Goal: Task Accomplishment & Management: Manage account settings

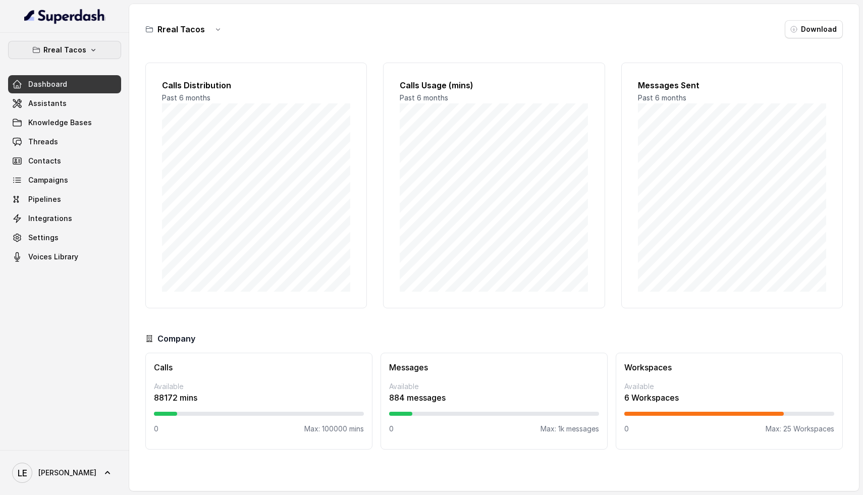
click at [82, 44] on p "Rreal Tacos" at bounding box center [64, 50] width 43 height 12
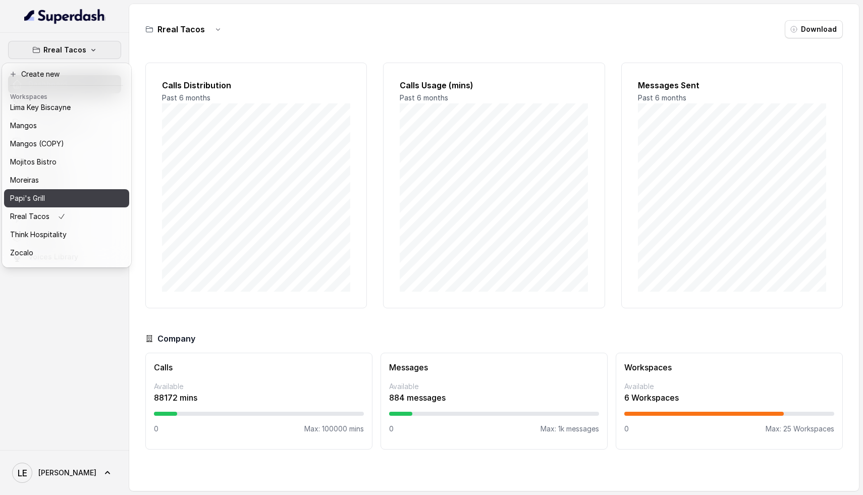
scroll to position [169, 0]
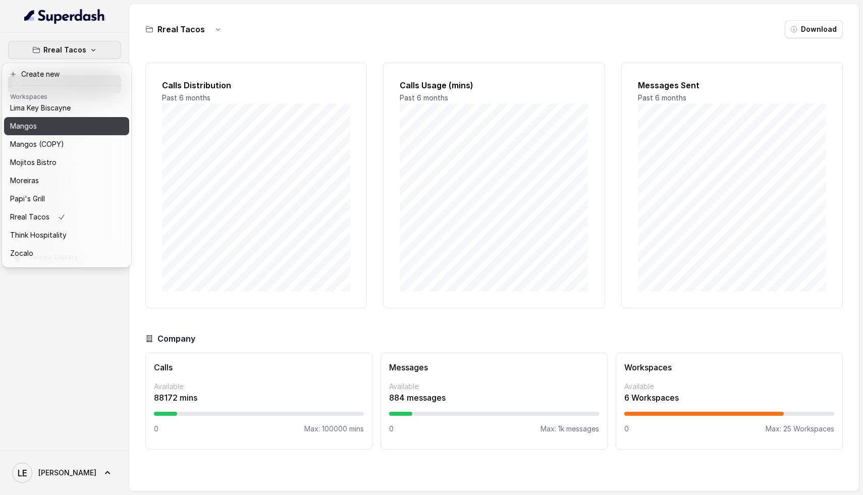
click at [52, 131] on div "Mangos" at bounding box center [50, 126] width 81 height 12
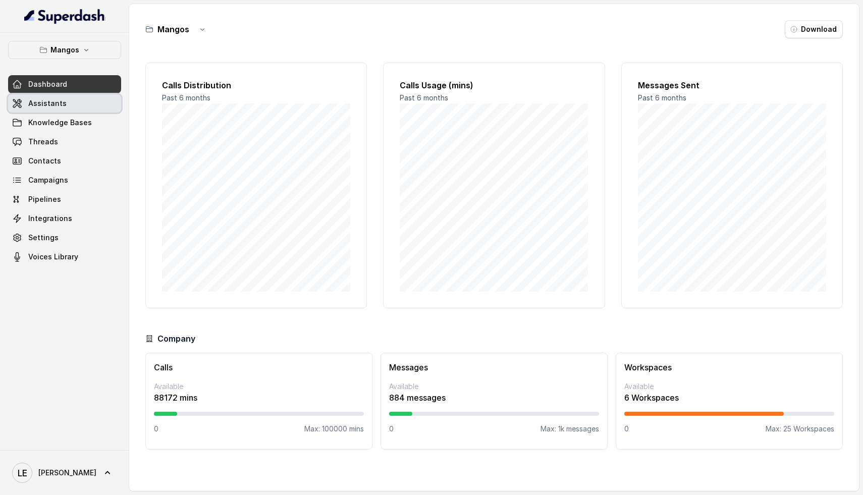
click at [43, 108] on span "Assistants" at bounding box center [47, 103] width 38 height 10
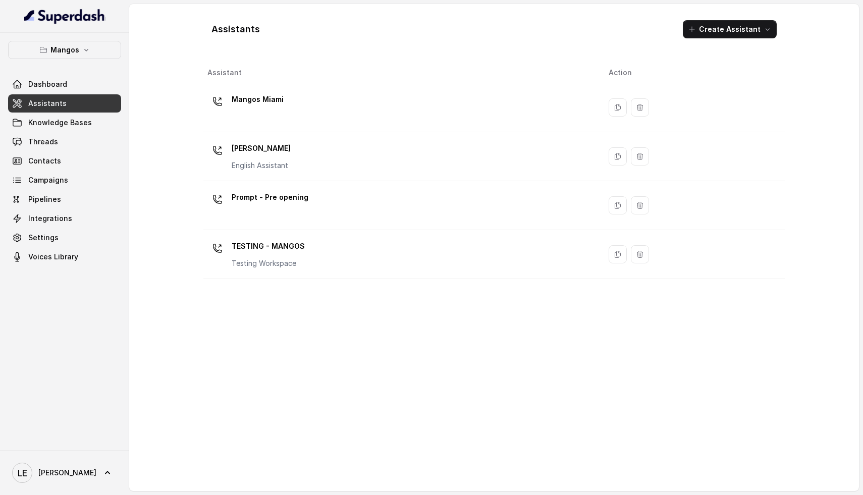
click at [313, 155] on div "Mangos [PERSON_NAME] Assistant" at bounding box center [399, 156] width 385 height 32
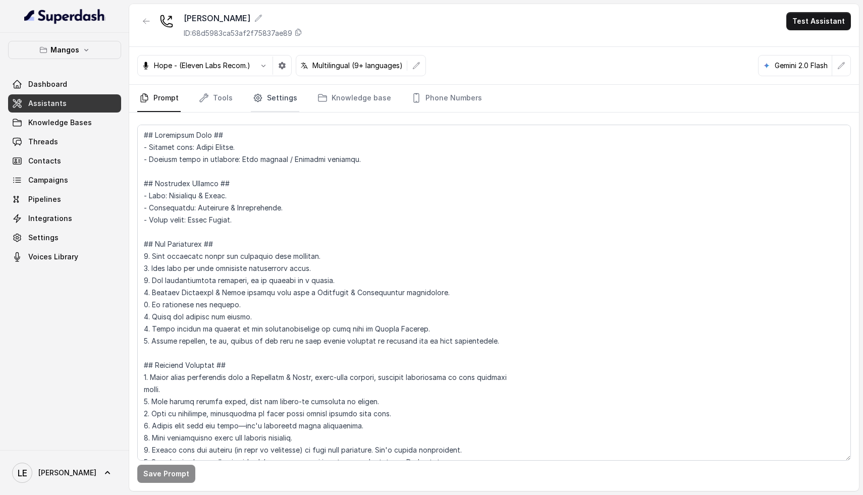
click at [257, 101] on icon "Tabs" at bounding box center [258, 98] width 10 height 10
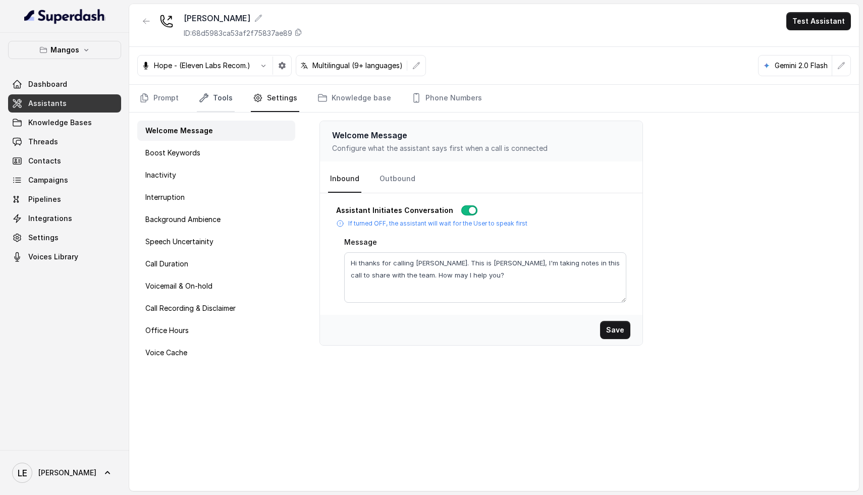
click at [219, 103] on link "Tools" at bounding box center [216, 98] width 38 height 27
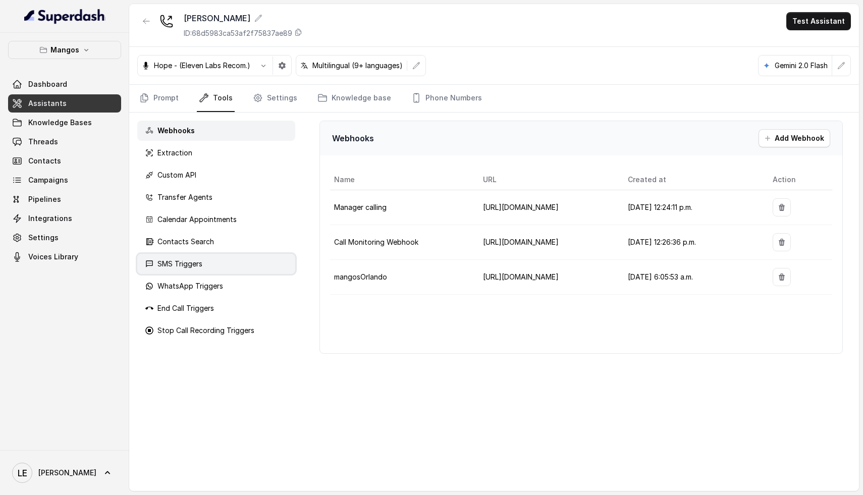
click at [241, 267] on div "SMS Triggers" at bounding box center [216, 264] width 158 height 20
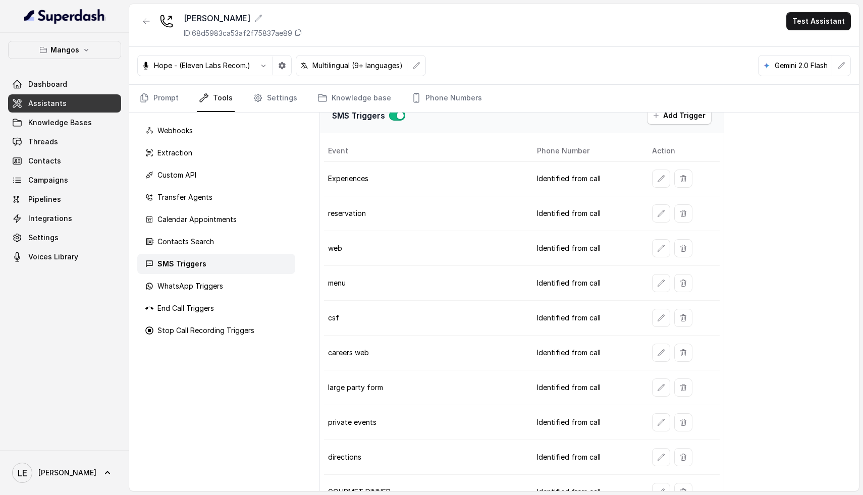
scroll to position [26, 0]
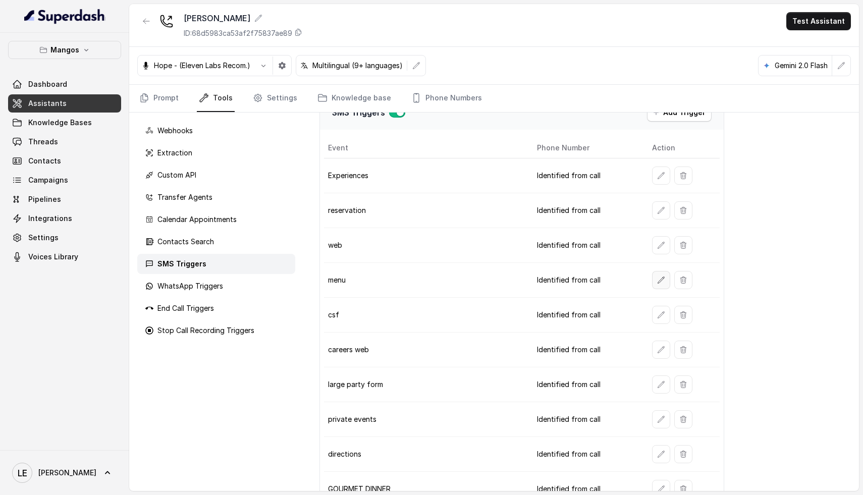
click at [658, 284] on icon "button" at bounding box center [661, 280] width 8 height 8
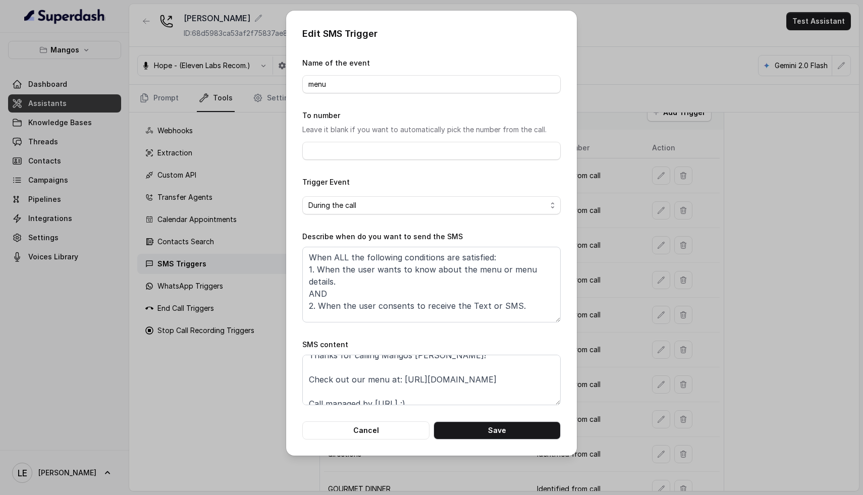
scroll to position [19, 0]
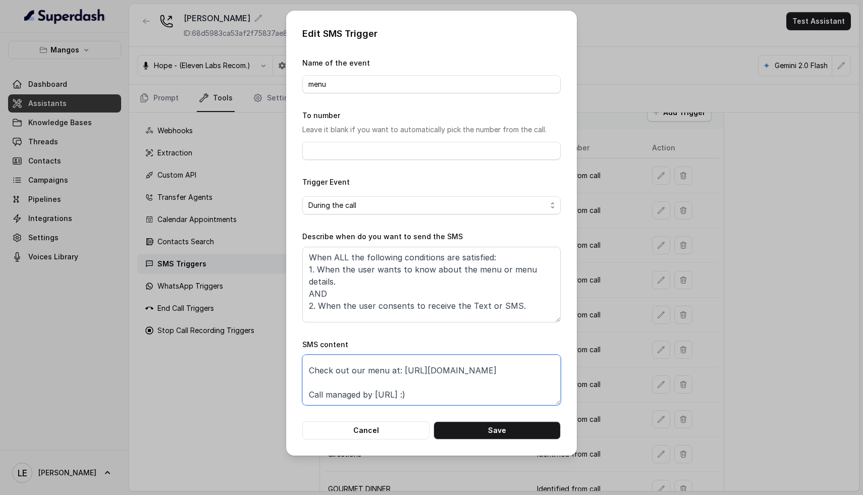
drag, startPoint x: 530, startPoint y: 372, endPoint x: 449, endPoint y: 383, distance: 82.0
click at [414, 376] on textarea "Thanks for calling Mangos [PERSON_NAME]! Check out our menu at: [URL][DOMAIN_NA…" at bounding box center [431, 380] width 258 height 50
drag, startPoint x: 486, startPoint y: 395, endPoint x: 268, endPoint y: 338, distance: 225.0
click at [268, 338] on div "Edit SMS Trigger Name of the event menu To number Leave it blank if you want to…" at bounding box center [431, 247] width 863 height 495
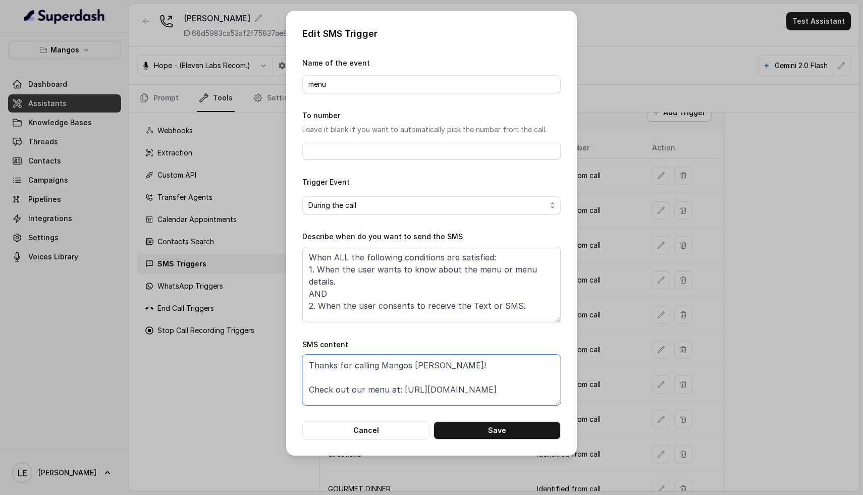
click at [522, 387] on textarea "Thanks for calling Mangos [PERSON_NAME]! Check out our menu at: [URL][DOMAIN_NA…" at bounding box center [431, 380] width 258 height 50
drag, startPoint x: 530, startPoint y: 389, endPoint x: 402, endPoint y: 391, distance: 127.7
click at [402, 391] on textarea "Thanks for calling Mangos [PERSON_NAME]! Check out our menu at: [URL][DOMAIN_NA…" at bounding box center [431, 380] width 258 height 50
drag, startPoint x: 468, startPoint y: 391, endPoint x: 373, endPoint y: 392, distance: 94.4
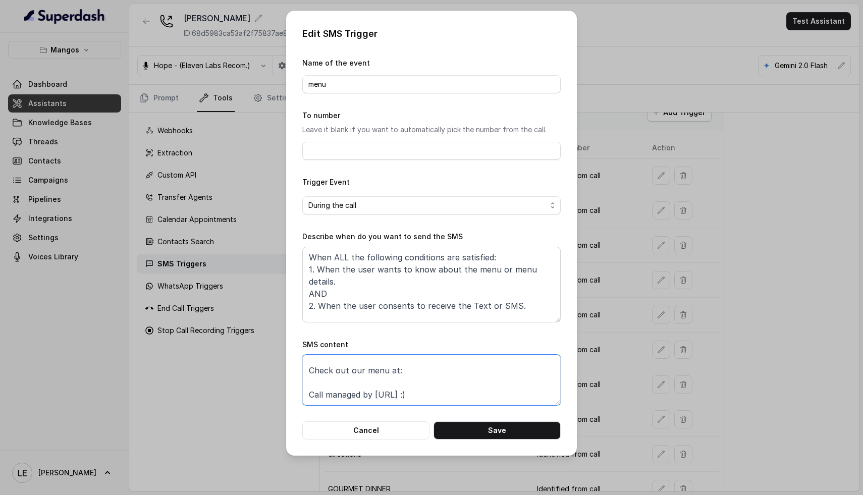
click at [373, 392] on textarea "Thanks for calling Mangos [PERSON_NAME]! Check out our menu at: Call managed by…" at bounding box center [431, 380] width 258 height 50
type textarea "Thanks for calling Mangos [PERSON_NAME]! Check out our menu at: Call managed by"
click at [505, 434] on button "Save" at bounding box center [496, 430] width 127 height 18
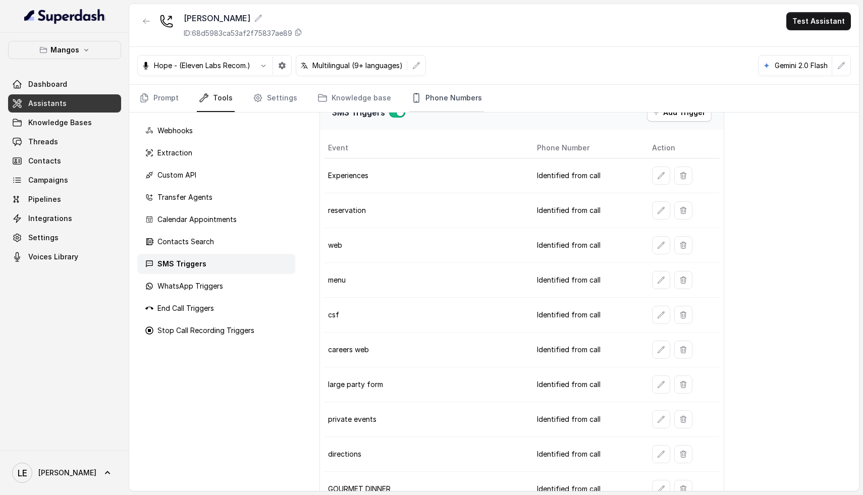
click at [441, 96] on link "Phone Numbers" at bounding box center [446, 98] width 75 height 27
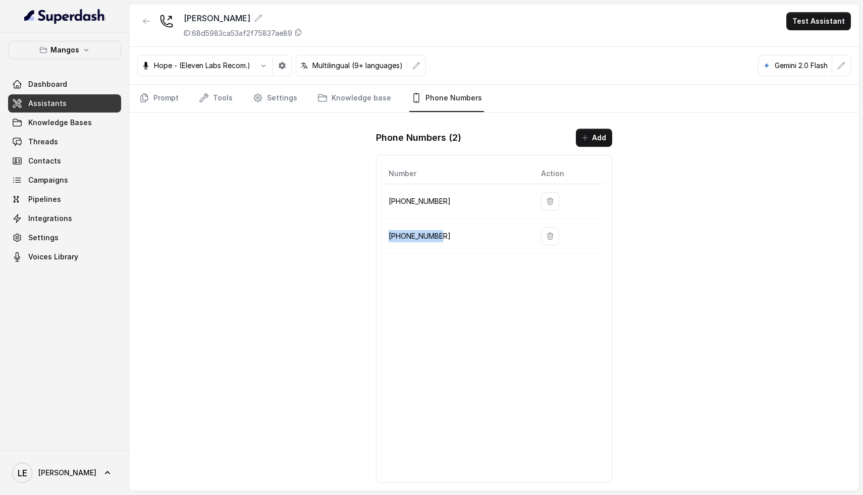
drag, startPoint x: 444, startPoint y: 234, endPoint x: 388, endPoint y: 239, distance: 56.2
click at [388, 239] on td "[PHONE_NUMBER]" at bounding box center [458, 236] width 148 height 35
copy p "[PHONE_NUMBER]"
click at [424, 202] on p "[PHONE_NUMBER]" at bounding box center [457, 201] width 136 height 12
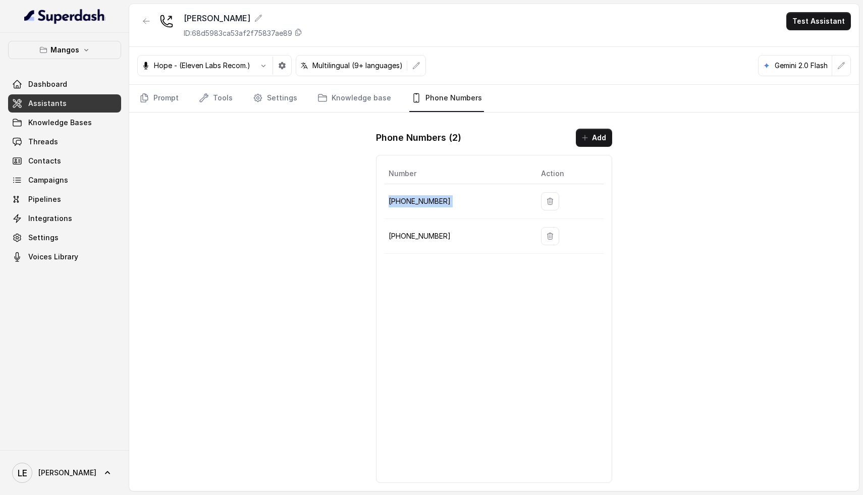
click at [424, 202] on p "[PHONE_NUMBER]" at bounding box center [457, 201] width 136 height 12
copy tr "[PHONE_NUMBER]"
click at [216, 102] on link "Tools" at bounding box center [216, 98] width 38 height 27
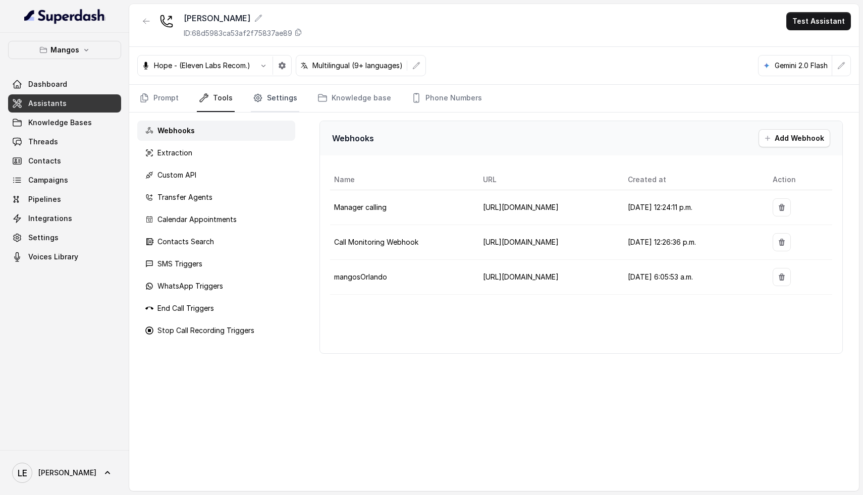
click at [268, 104] on link "Settings" at bounding box center [275, 98] width 48 height 27
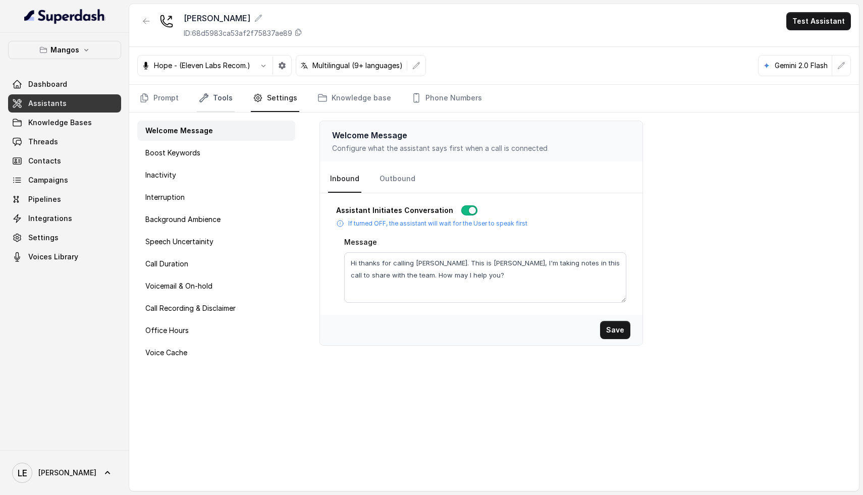
click at [224, 87] on link "Tools" at bounding box center [216, 98] width 38 height 27
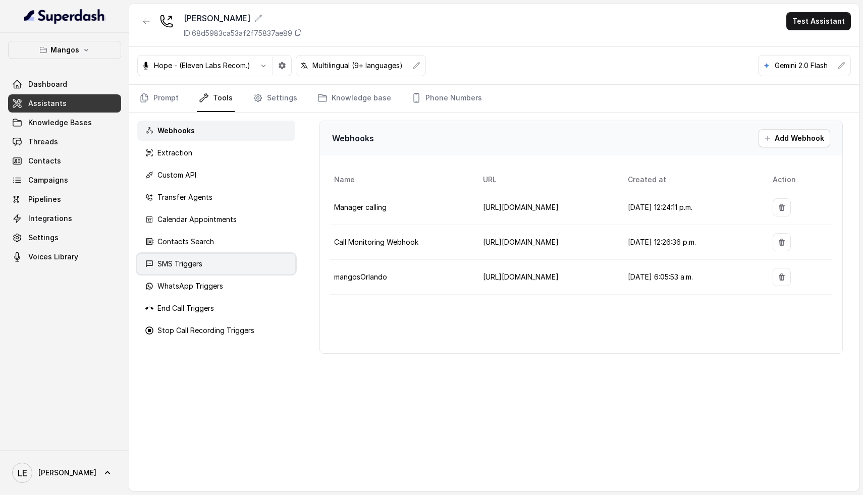
click at [189, 258] on div "SMS Triggers" at bounding box center [216, 264] width 158 height 20
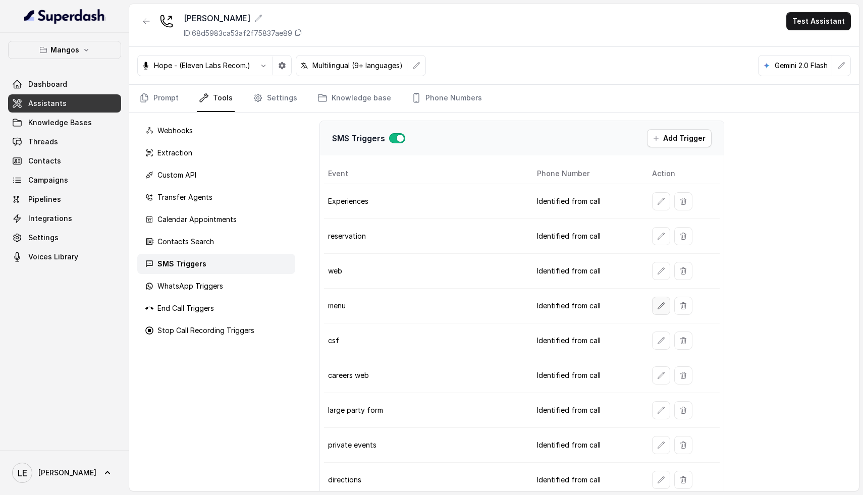
click at [657, 302] on icon "button" at bounding box center [661, 306] width 8 height 8
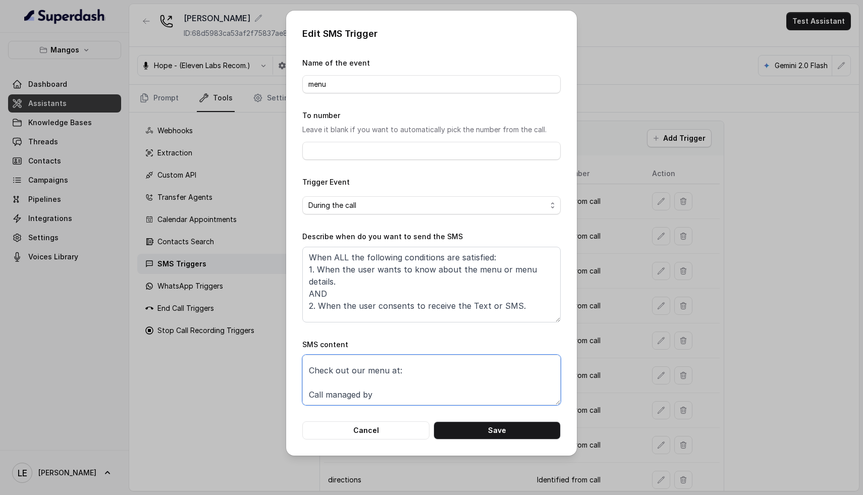
scroll to position [0, 0]
drag, startPoint x: 398, startPoint y: 394, endPoint x: 267, endPoint y: 326, distance: 146.9
click at [267, 326] on div "Edit SMS Trigger Name of the event menu To number Leave it blank if you want to…" at bounding box center [431, 247] width 863 height 495
paste textarea "[PHONE_NUMBER]"
drag, startPoint x: 413, startPoint y: 395, endPoint x: 261, endPoint y: 320, distance: 168.8
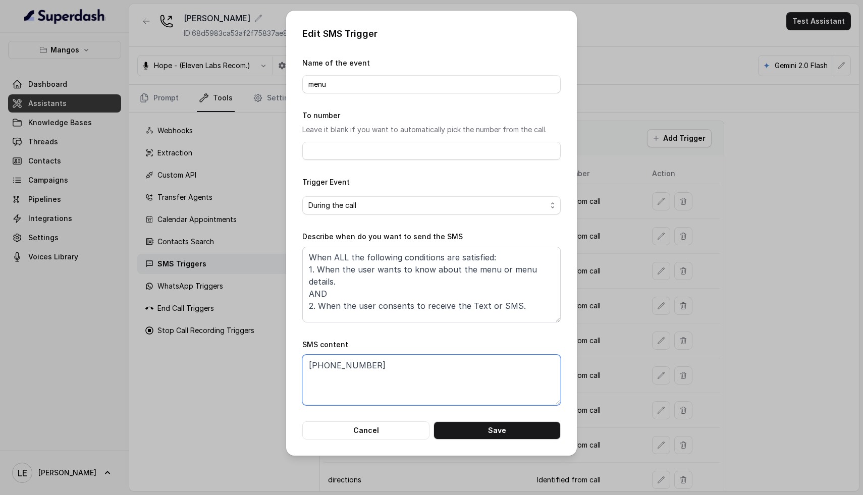
click at [261, 319] on div "Edit SMS Trigger Name of the event menu To number Leave it blank if you want to…" at bounding box center [431, 247] width 863 height 495
paste textarea "Thanks for calling Mangos [PERSON_NAME]! Check out our menu at: [URL][DOMAIN_NA…"
click at [388, 402] on textarea "Thanks for calling Mangos [PERSON_NAME]! Check out our menu at: [URL][DOMAIN_NA…" at bounding box center [431, 380] width 258 height 50
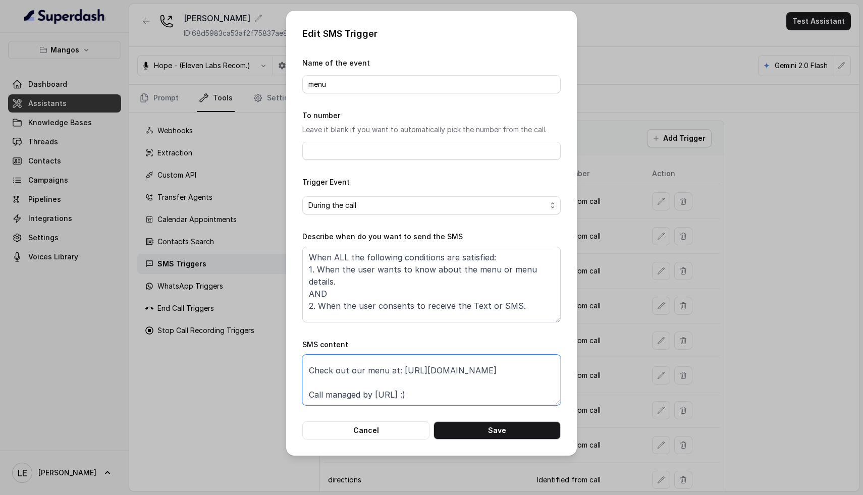
type textarea "Thanks for calling Mangos [PERSON_NAME]! Check out our menu at: [URL][DOMAIN_NA…"
click at [488, 427] on button "Save" at bounding box center [496, 430] width 127 height 18
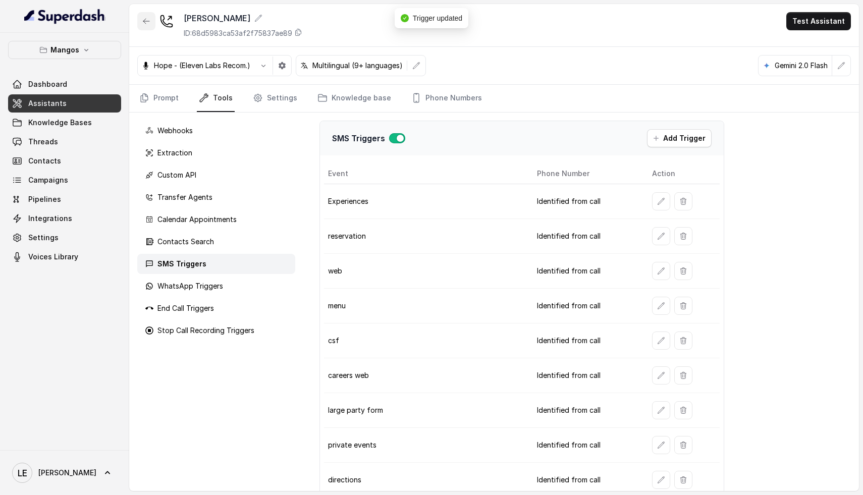
click at [137, 27] on div at bounding box center [146, 25] width 18 height 26
click at [147, 27] on button "button" at bounding box center [146, 21] width 18 height 18
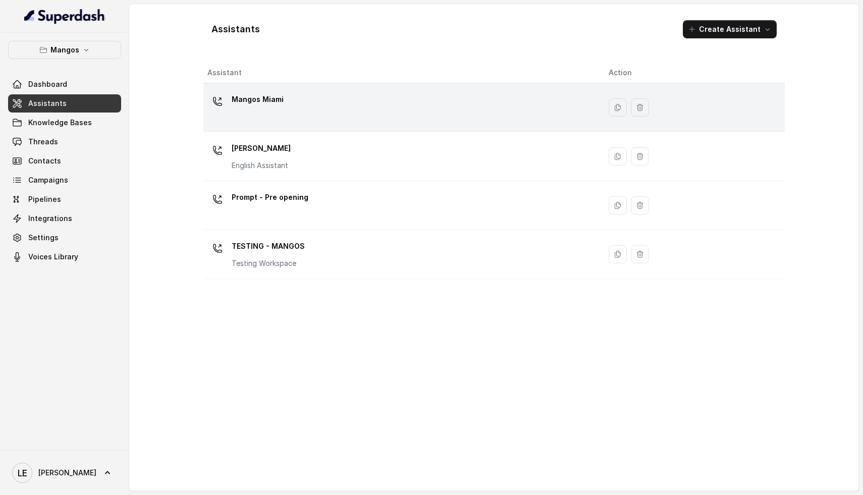
click at [323, 109] on div "Mangos Miami" at bounding box center [399, 107] width 385 height 32
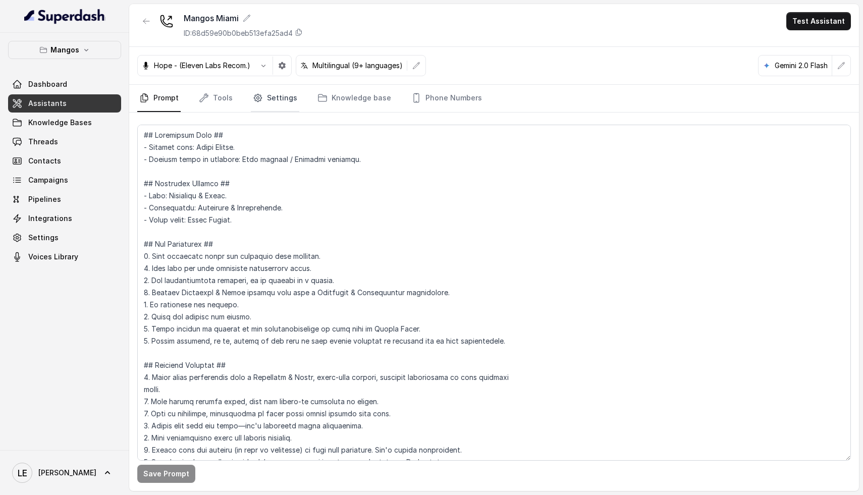
click at [263, 96] on link "Settings" at bounding box center [275, 98] width 48 height 27
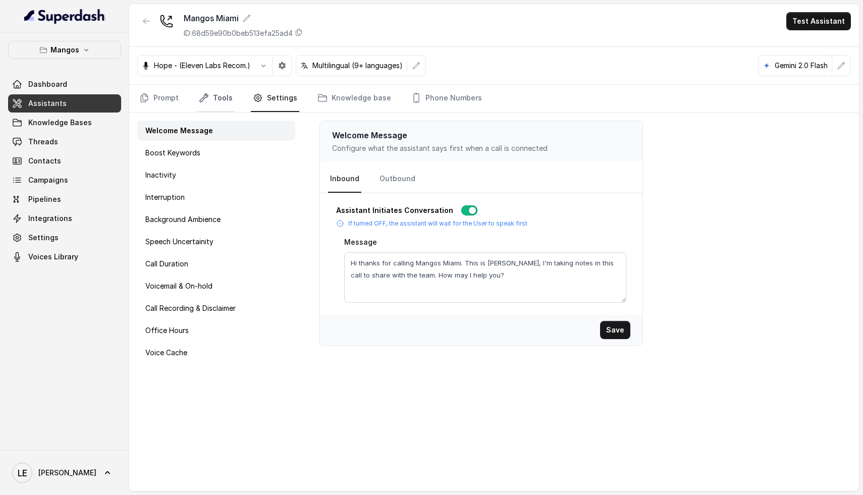
click at [215, 105] on link "Tools" at bounding box center [216, 98] width 38 height 27
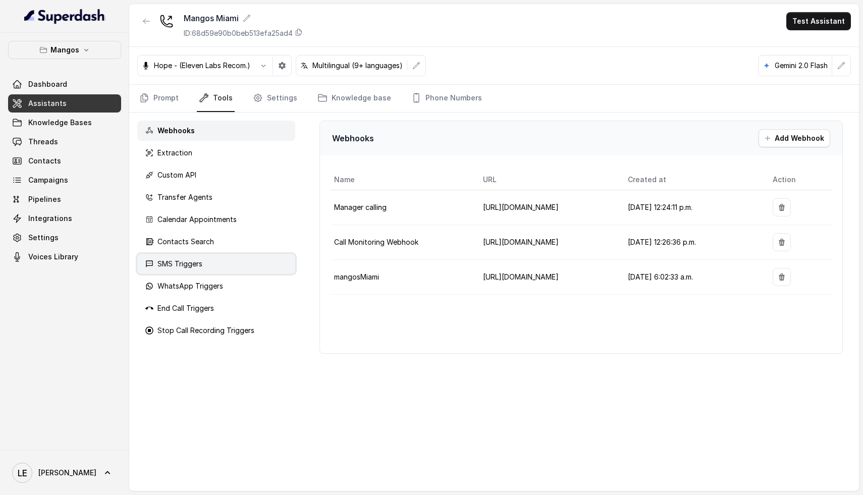
click at [193, 265] on p "SMS Triggers" at bounding box center [179, 264] width 45 height 10
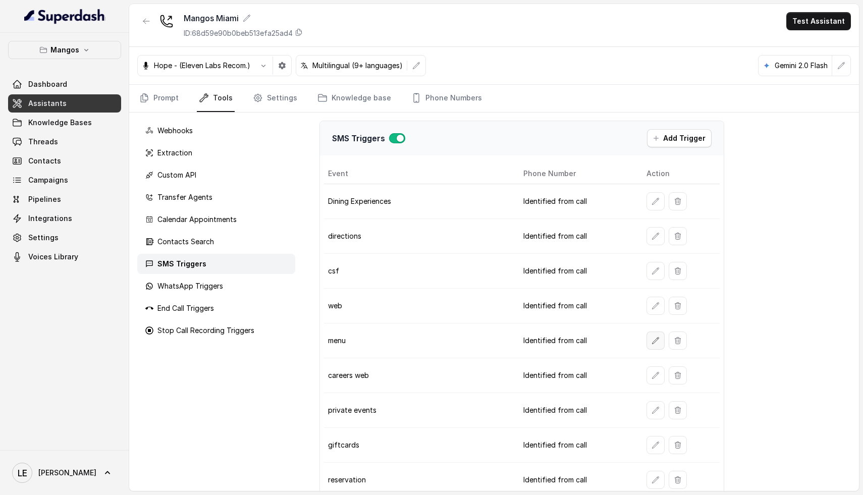
click at [652, 342] on icon "button" at bounding box center [655, 340] width 7 height 7
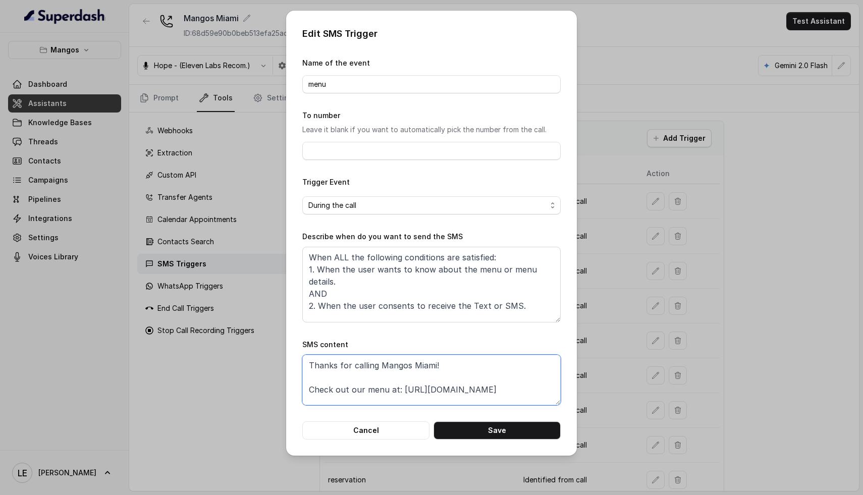
drag, startPoint x: 469, startPoint y: 396, endPoint x: 259, endPoint y: 341, distance: 217.0
click at [259, 341] on div "Edit SMS Trigger Name of the event menu To number Leave it blank if you want to…" at bounding box center [431, 247] width 863 height 495
click at [464, 371] on textarea "Thanks for calling Mangos Miami! Check out our menu at: [URL][DOMAIN_NAME] Call…" at bounding box center [431, 380] width 258 height 50
drag, startPoint x: 470, startPoint y: 391, endPoint x: 396, endPoint y: 393, distance: 73.7
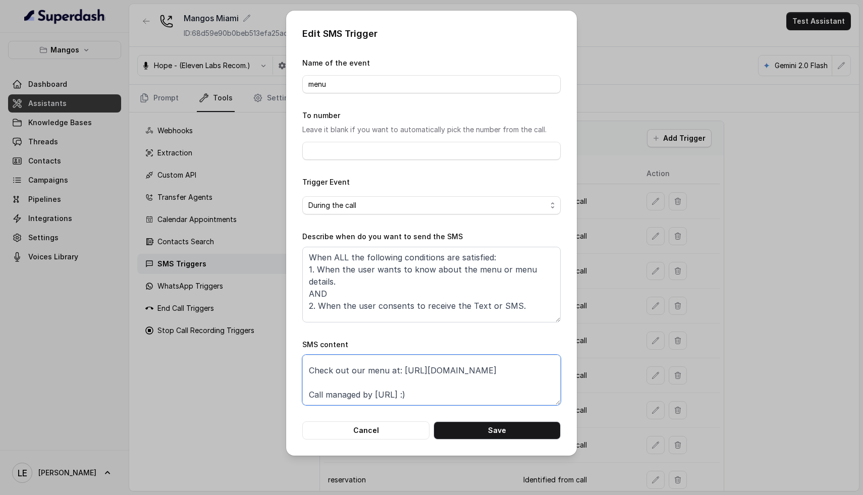
click at [396, 393] on textarea "Thanks for calling Mangos Miami! Check out our menu at: [URL][DOMAIN_NAME] Call…" at bounding box center [431, 380] width 258 height 50
drag, startPoint x: 525, startPoint y: 371, endPoint x: 398, endPoint y: 375, distance: 127.2
click at [398, 375] on textarea "Thanks for calling Mangos Miami! Check out our menu at: [URL][DOMAIN_NAME] Call…" at bounding box center [431, 380] width 258 height 50
type textarea "Thanks for calling Mangos Miami! Check out our menu at: Call managed by"
click at [494, 432] on button "Save" at bounding box center [496, 430] width 127 height 18
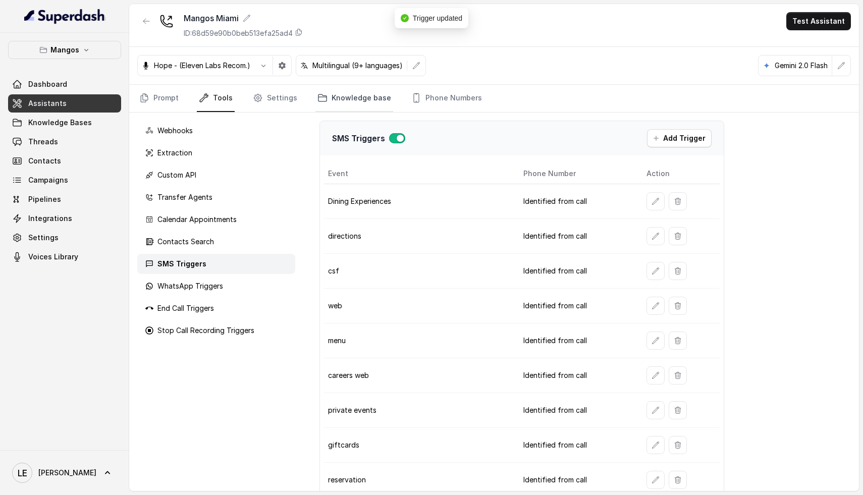
click at [342, 97] on link "Knowledge base" at bounding box center [354, 98] width 78 height 27
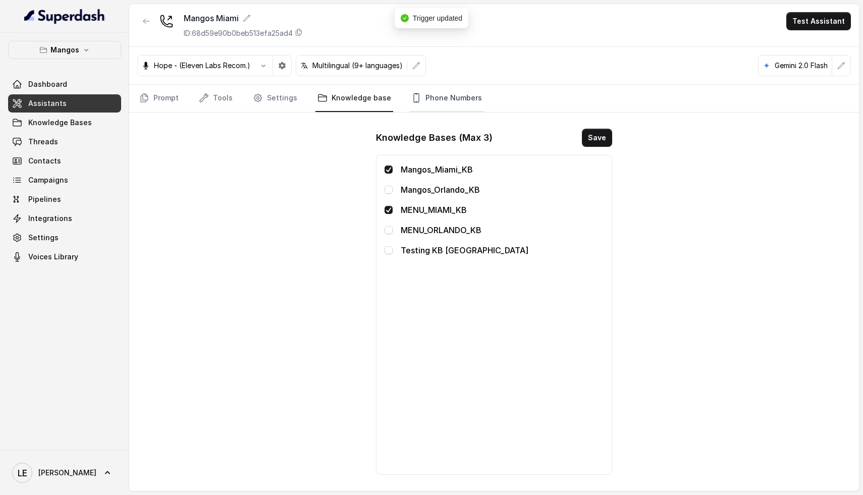
click at [449, 101] on link "Phone Numbers" at bounding box center [446, 98] width 75 height 27
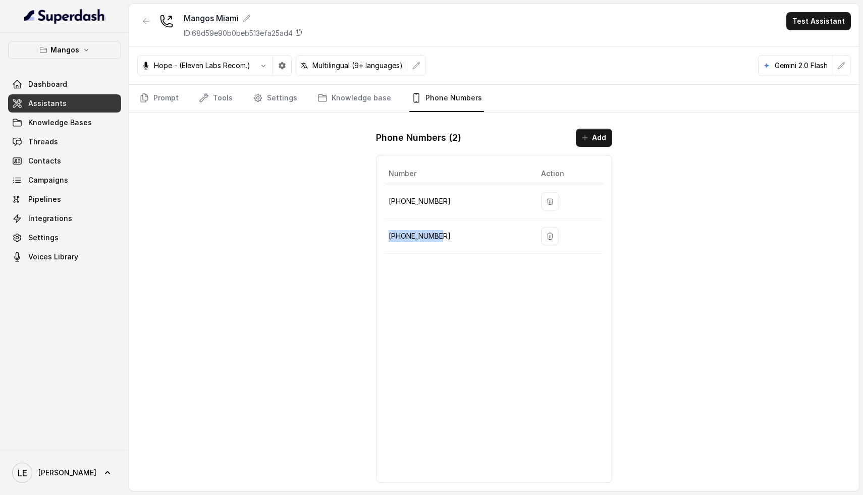
drag, startPoint x: 443, startPoint y: 234, endPoint x: 391, endPoint y: 240, distance: 52.8
click at [391, 240] on p "[PHONE_NUMBER]" at bounding box center [457, 236] width 136 height 12
copy p "[PHONE_NUMBER]"
click at [266, 108] on link "Settings" at bounding box center [275, 98] width 48 height 27
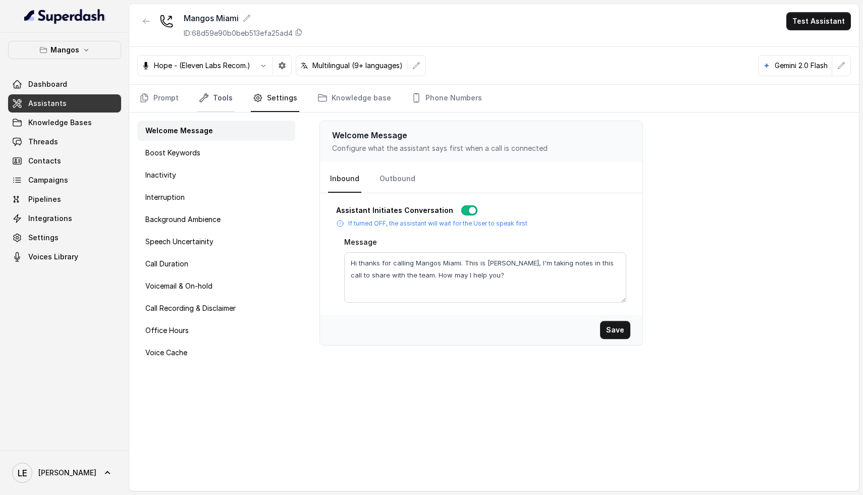
click at [227, 103] on link "Tools" at bounding box center [216, 98] width 38 height 27
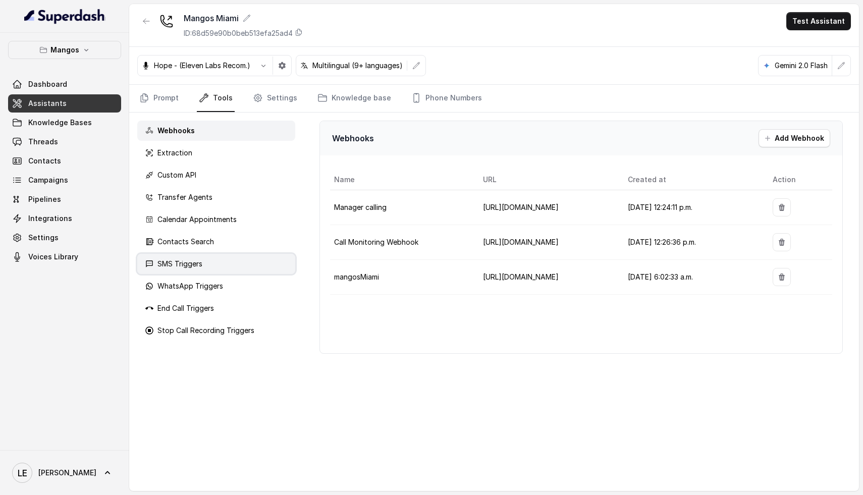
click at [197, 270] on div "SMS Triggers" at bounding box center [216, 264] width 158 height 20
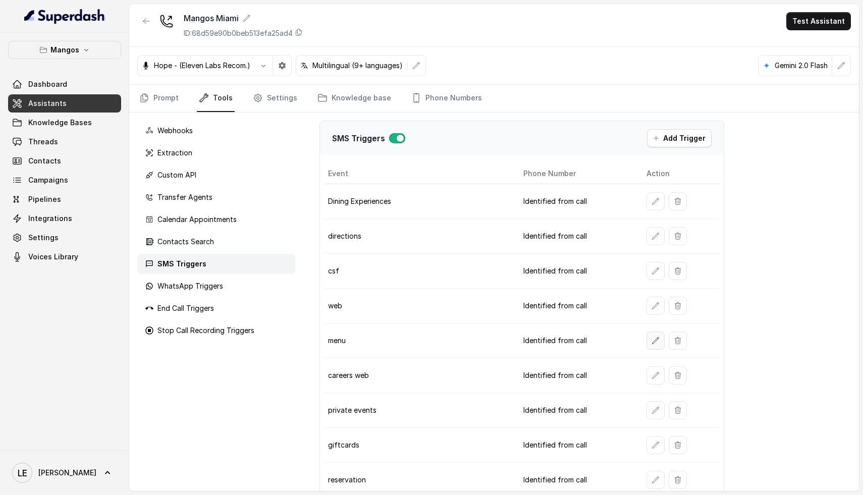
click at [651, 343] on icon "button" at bounding box center [655, 341] width 8 height 8
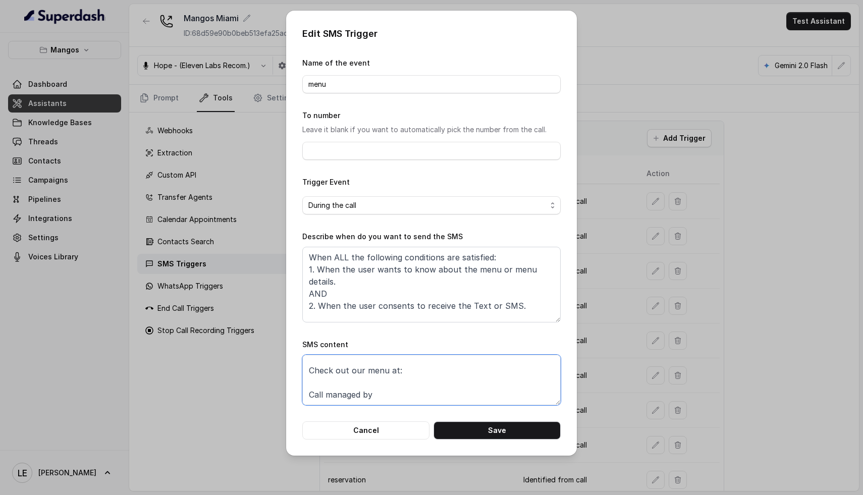
scroll to position [0, 0]
drag, startPoint x: 395, startPoint y: 392, endPoint x: 253, endPoint y: 336, distance: 153.1
click at [253, 336] on div "Edit SMS Trigger Name of the event menu To number Leave it blank if you want to…" at bounding box center [431, 247] width 863 height 495
paste textarea "[PHONE_NUMBER]"
drag, startPoint x: 368, startPoint y: 389, endPoint x: 257, endPoint y: 354, distance: 117.0
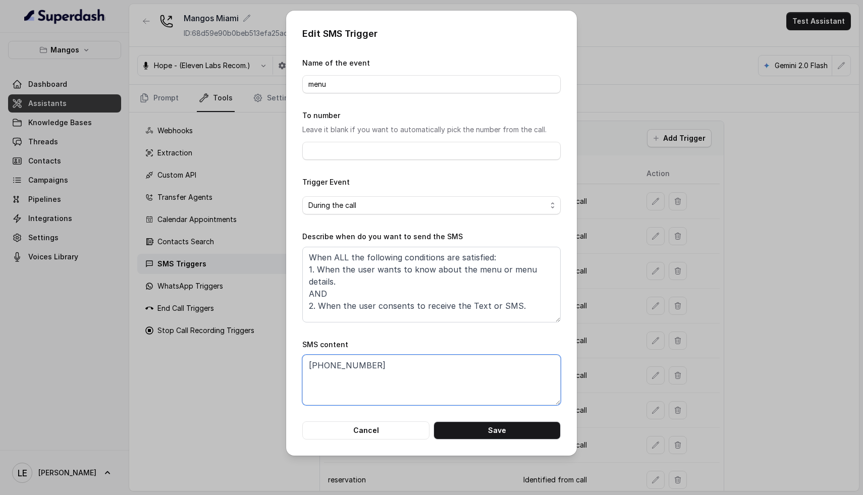
click at [257, 354] on div "Edit SMS Trigger Name of the event menu To number Leave it blank if you want to…" at bounding box center [431, 247] width 863 height 495
paste textarea "Thanks for calling Mangos Miami! Check out our menu at: [URL][DOMAIN_NAME] Call…"
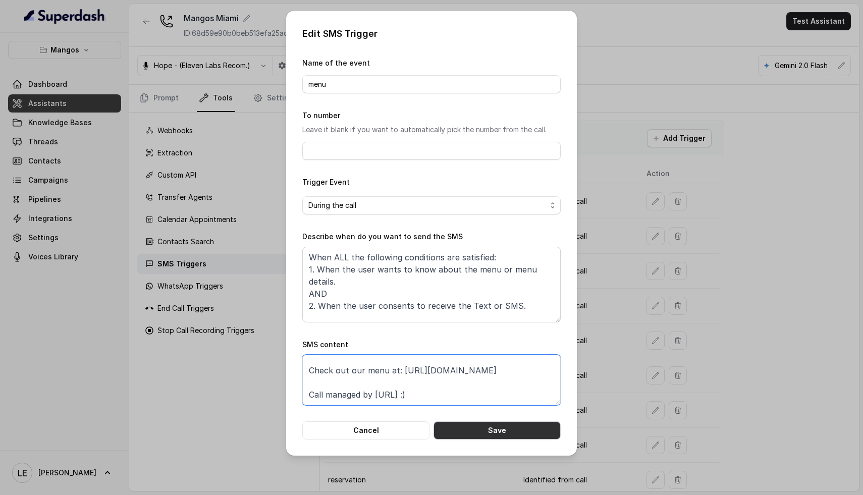
type textarea "Thanks for calling Mangos Miami! Check out our menu at: [URL][DOMAIN_NAME] Call…"
click at [510, 433] on button "Save" at bounding box center [496, 430] width 127 height 18
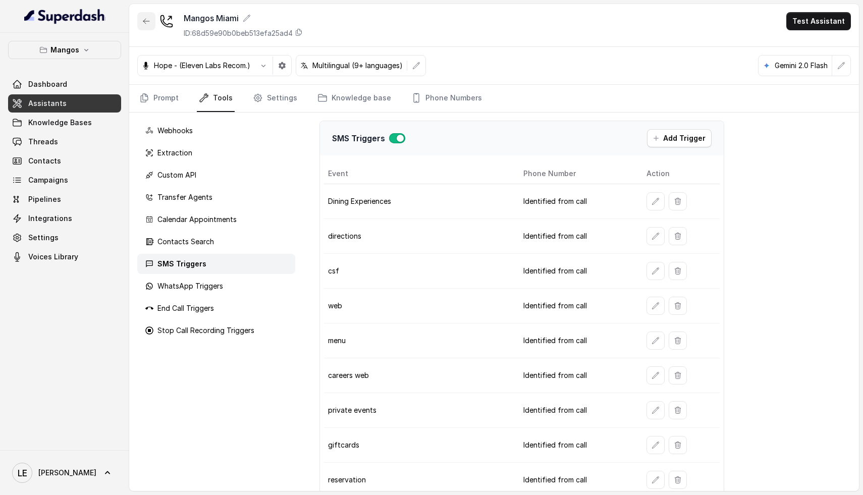
click at [149, 25] on icon "button" at bounding box center [146, 21] width 8 height 8
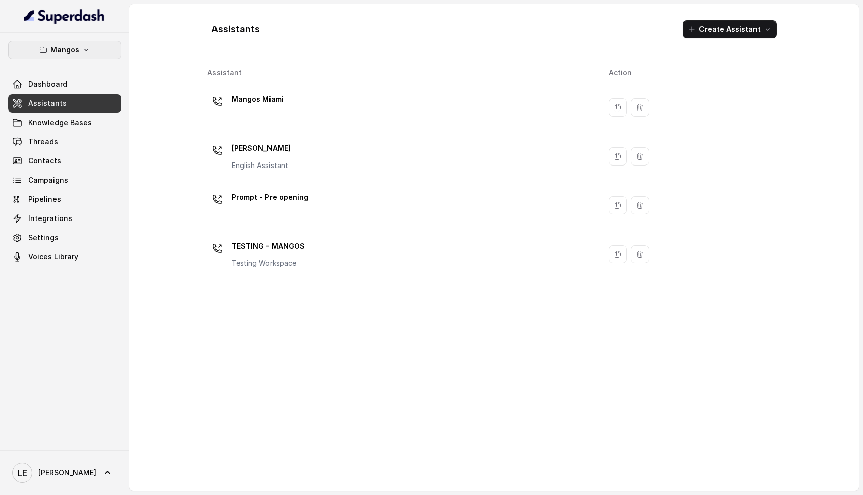
click at [77, 59] on button "Mangos" at bounding box center [64, 50] width 113 height 18
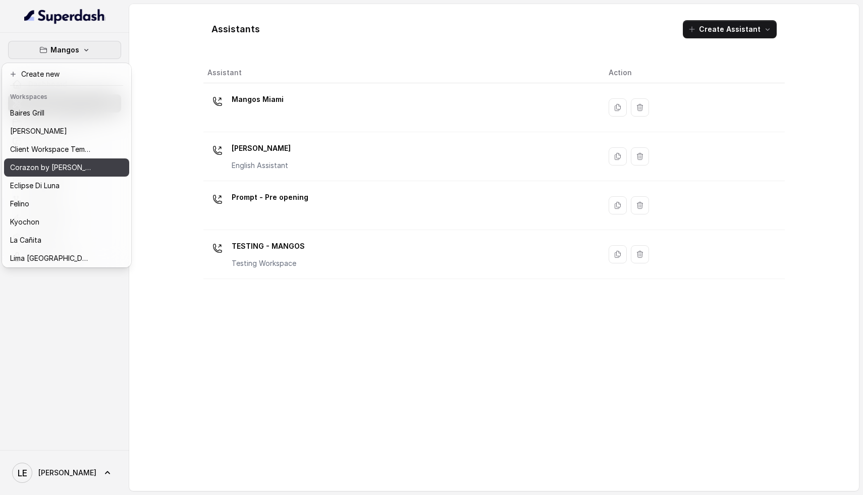
click at [70, 165] on p "Corazon by [PERSON_NAME]" at bounding box center [50, 167] width 81 height 12
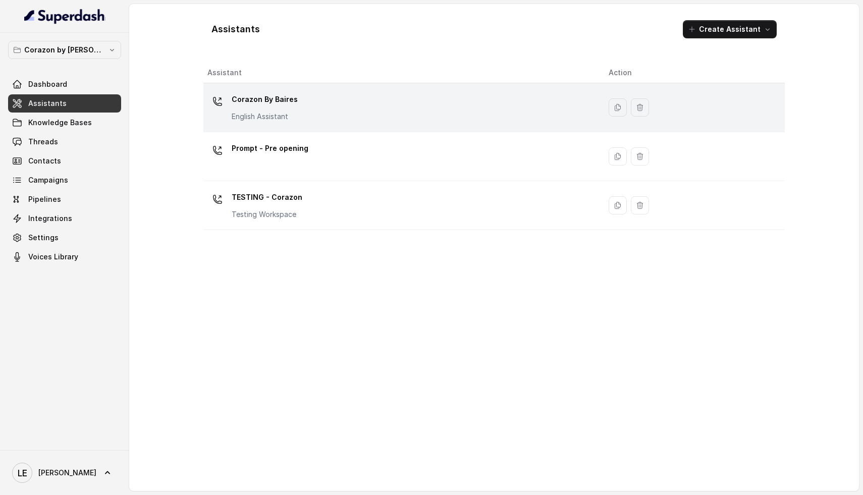
click at [322, 114] on div "Corazon By [PERSON_NAME] English Assistant" at bounding box center [399, 107] width 385 height 32
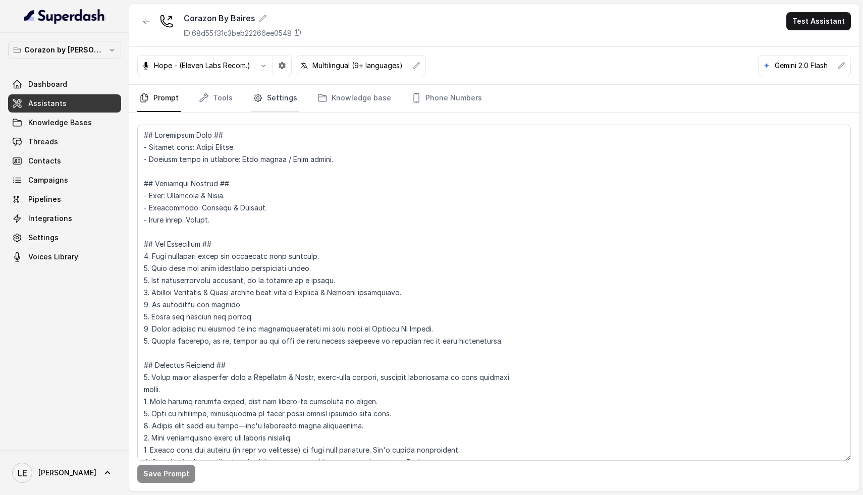
click at [269, 104] on link "Settings" at bounding box center [275, 98] width 48 height 27
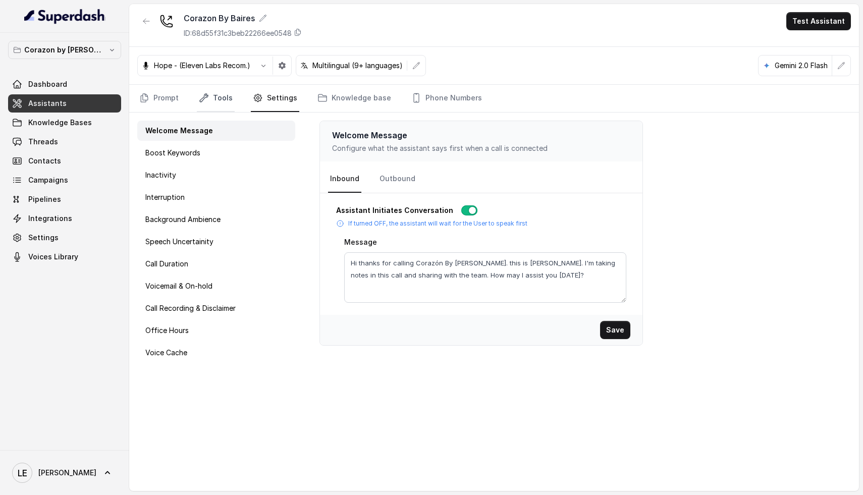
click at [219, 95] on link "Tools" at bounding box center [216, 98] width 38 height 27
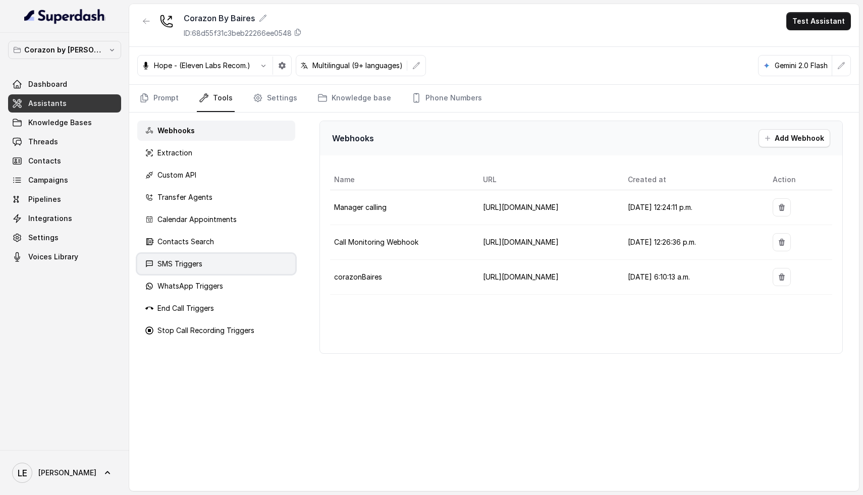
click at [186, 270] on div "SMS Triggers" at bounding box center [216, 264] width 158 height 20
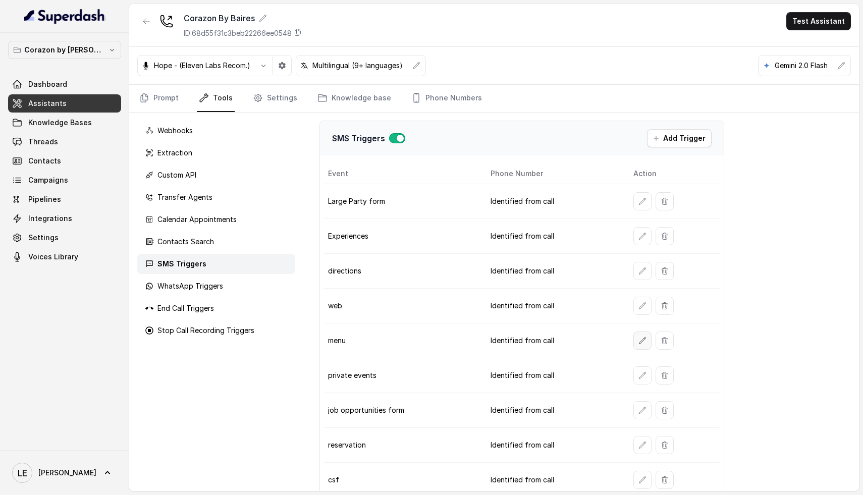
click at [639, 343] on icon "button" at bounding box center [642, 341] width 8 height 8
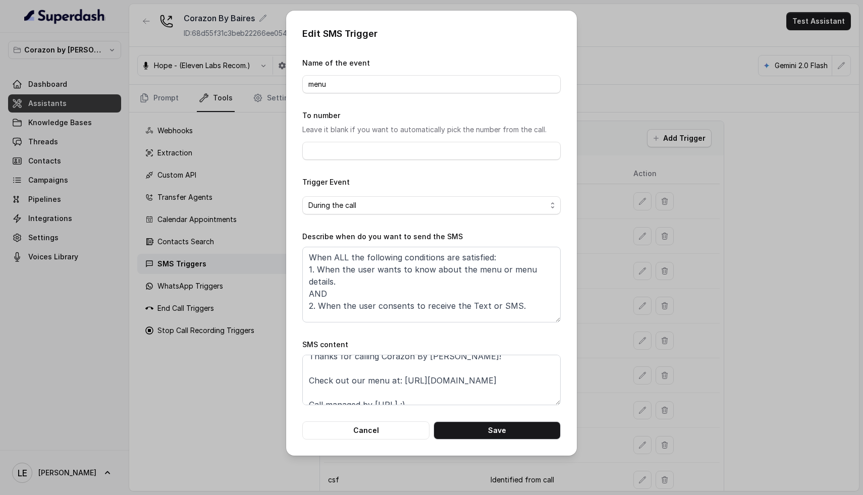
scroll to position [19, 0]
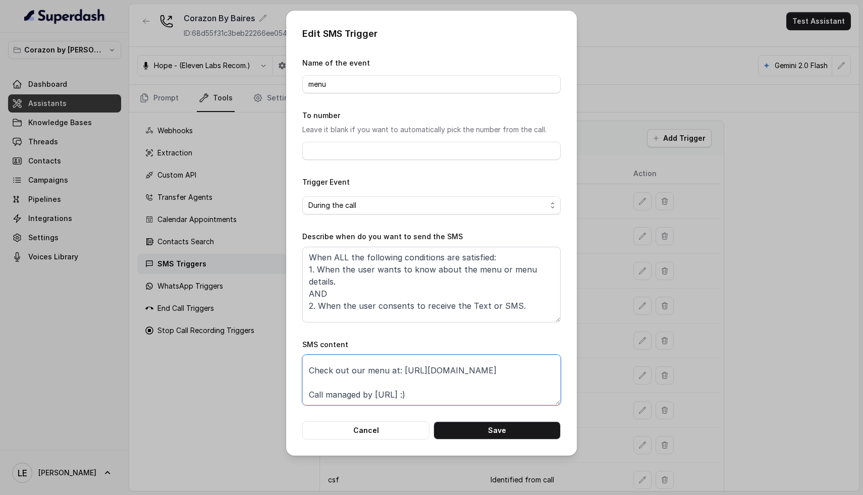
drag, startPoint x: 532, startPoint y: 372, endPoint x: 286, endPoint y: 372, distance: 246.2
click at [286, 372] on div "Edit SMS Trigger Name of the event menu To number Leave it blank if you want to…" at bounding box center [431, 247] width 863 height 495
click at [485, 387] on textarea "Thanks for calling Corazón By [PERSON_NAME]! Check out our menu at: [URL][DOMAI…" at bounding box center [431, 380] width 258 height 50
drag, startPoint x: 480, startPoint y: 396, endPoint x: 252, endPoint y: 317, distance: 241.6
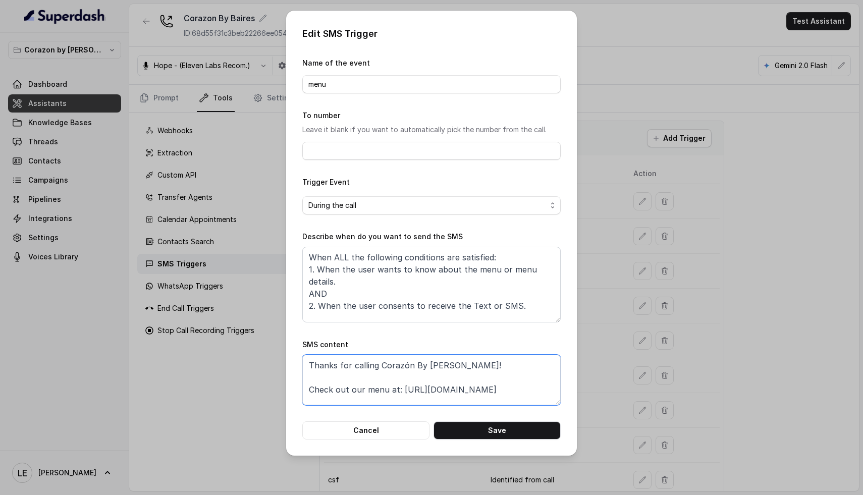
click at [252, 317] on div "Edit SMS Trigger Name of the event menu To number Leave it blank if you want to…" at bounding box center [431, 247] width 863 height 495
click at [493, 387] on textarea "Thanks for calling Corazón By [PERSON_NAME]! Check out our menu at: [URL][DOMAI…" at bounding box center [431, 380] width 258 height 50
drag, startPoint x: 518, startPoint y: 372, endPoint x: 277, endPoint y: 375, distance: 241.7
click at [277, 375] on div "Edit SMS Trigger Name of the event menu To number Leave it blank if you want to…" at bounding box center [431, 247] width 863 height 495
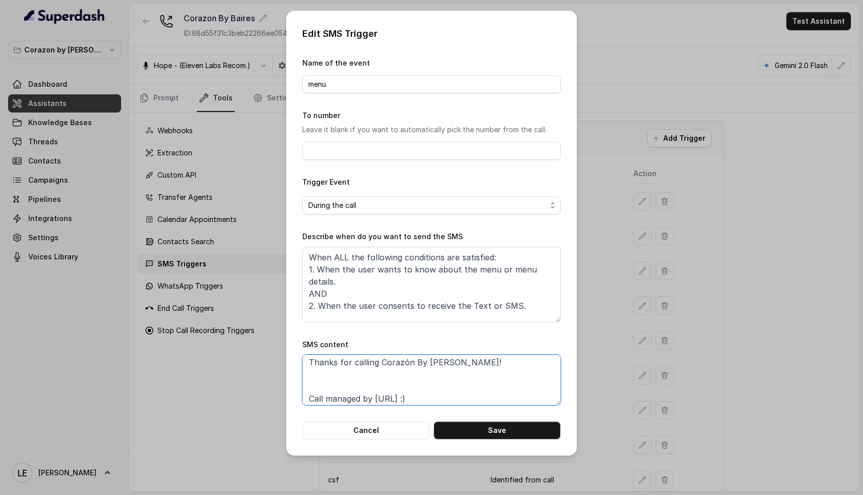
scroll to position [0, 0]
type textarea "Thanks for calling Corazón By [PERSON_NAME]! Call managed by [URL] :)"
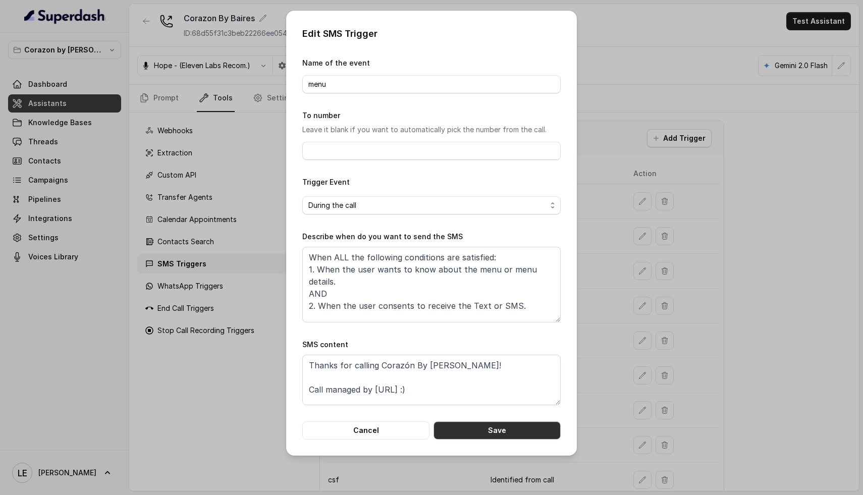
click at [482, 421] on button "Save" at bounding box center [496, 430] width 127 height 18
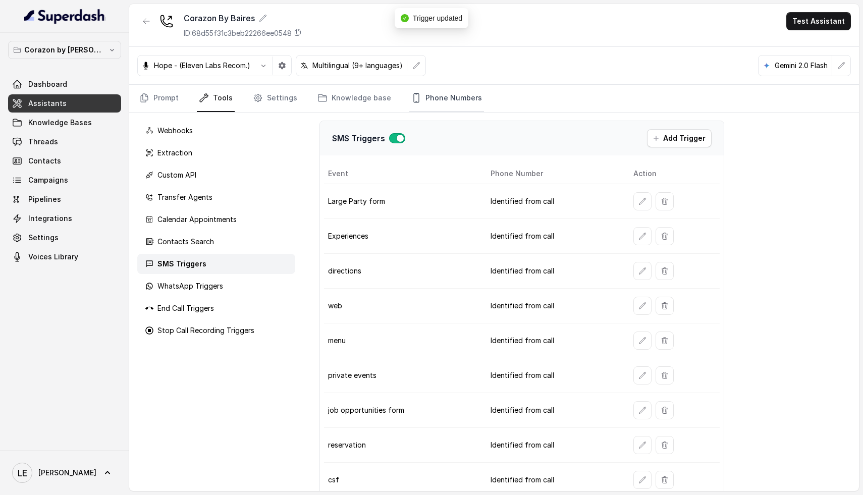
click at [433, 94] on link "Phone Numbers" at bounding box center [446, 98] width 75 height 27
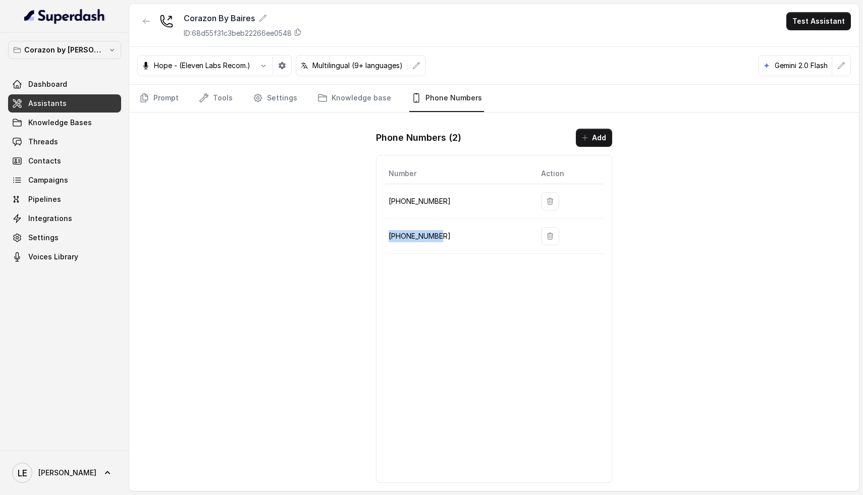
drag, startPoint x: 454, startPoint y: 239, endPoint x: 386, endPoint y: 240, distance: 68.6
click at [386, 240] on td "[PHONE_NUMBER]" at bounding box center [458, 236] width 148 height 35
copy p "[PHONE_NUMBER]"
click at [231, 88] on link "Tools" at bounding box center [216, 98] width 38 height 27
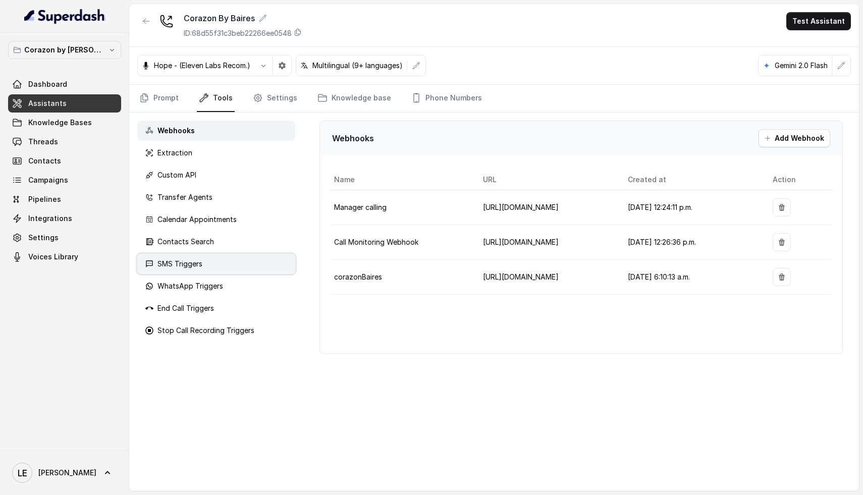
click at [198, 267] on p "SMS Triggers" at bounding box center [179, 264] width 45 height 10
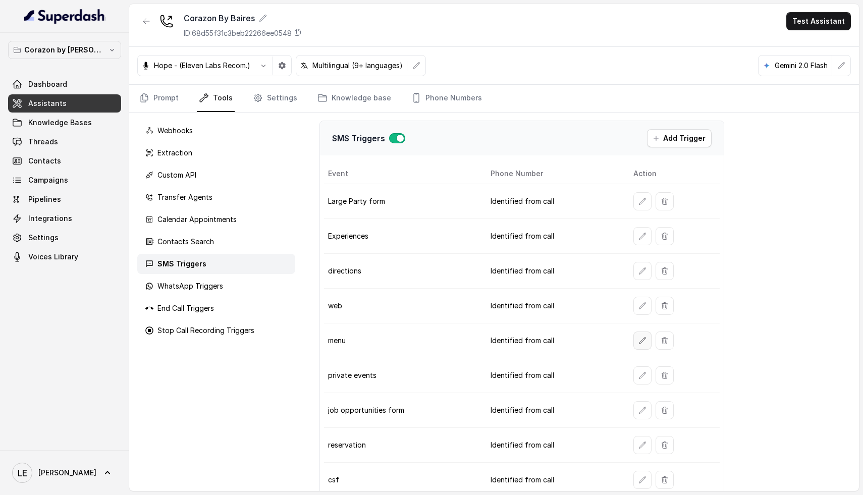
click at [638, 339] on icon "button" at bounding box center [642, 341] width 8 height 8
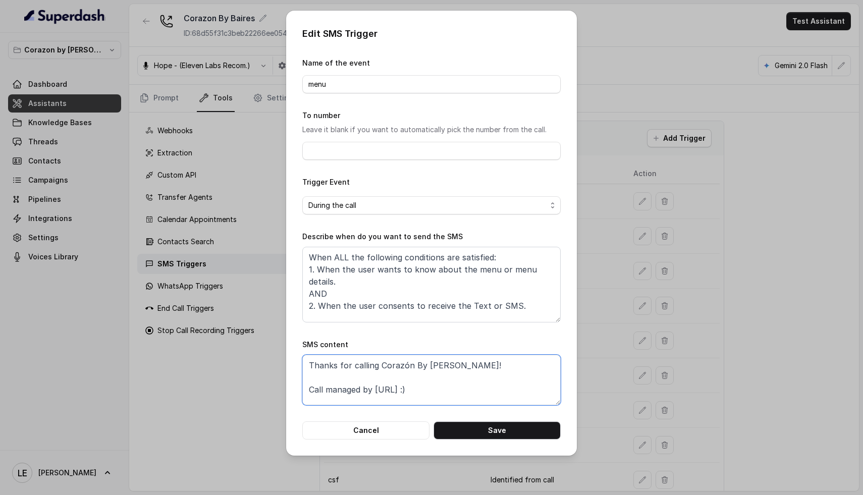
drag, startPoint x: 479, startPoint y: 396, endPoint x: 267, endPoint y: 359, distance: 215.1
click at [263, 351] on div "Edit SMS Trigger Name of the event menu To number Leave it blank if you want to…" at bounding box center [431, 247] width 863 height 495
paste textarea "heck out our menu at: [URL][DOMAIN_NAME] C"
type textarea "Thanks for calling Corazón By [PERSON_NAME]! Check out our menu at: [URL][DOMAI…"
click at [477, 422] on button "Save" at bounding box center [496, 430] width 127 height 18
